Goal: Task Accomplishment & Management: Use online tool/utility

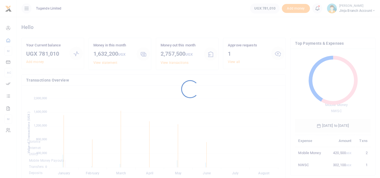
scroll to position [75, 72]
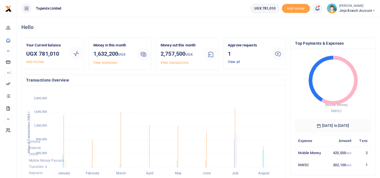
click at [235, 61] on link "View all" at bounding box center [234, 62] width 12 height 4
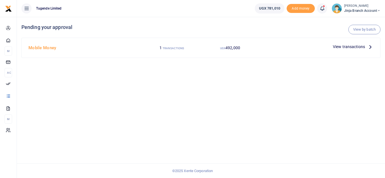
click at [369, 46] on icon at bounding box center [370, 47] width 6 height 6
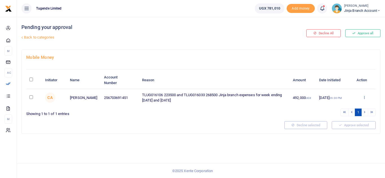
click at [363, 98] on icon at bounding box center [364, 97] width 4 height 4
click at [341, 108] on link "Approve" at bounding box center [343, 107] width 44 height 8
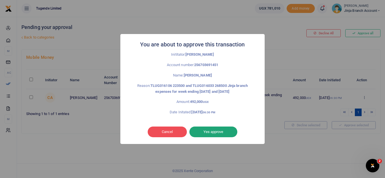
click at [211, 137] on button "Yes approve" at bounding box center [213, 132] width 48 height 11
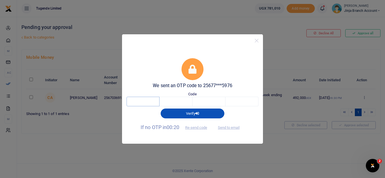
click at [144, 102] on input "text" at bounding box center [142, 102] width 33 height 10
type input "2"
type input "8"
type input "5"
